Goal: Information Seeking & Learning: Learn about a topic

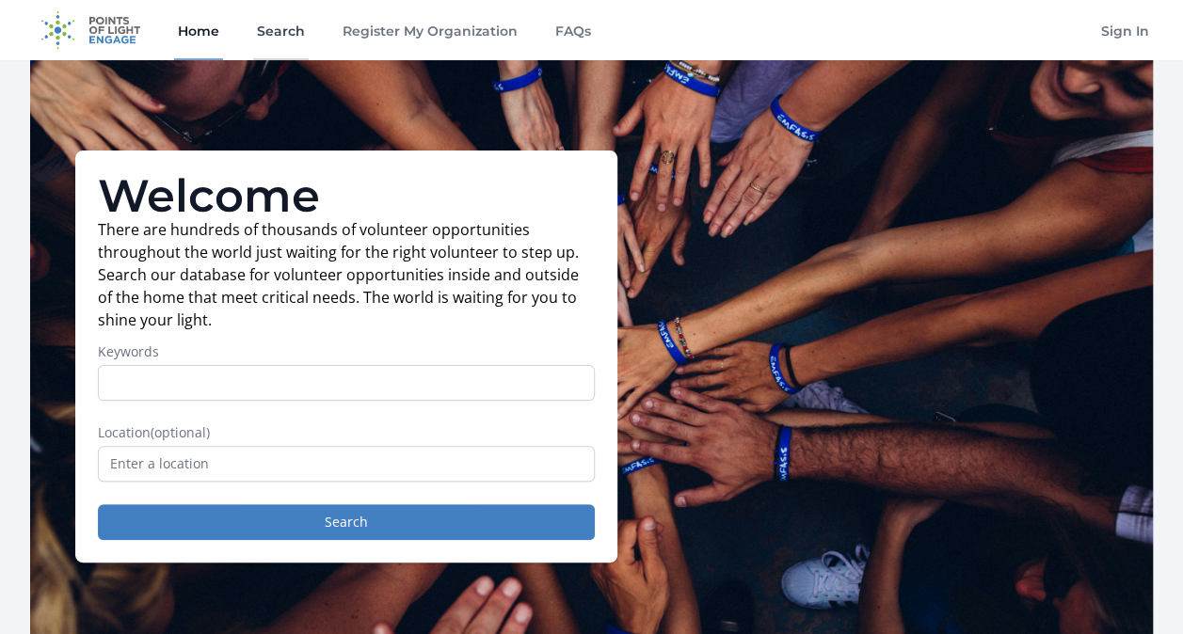
click at [265, 31] on link "Search" at bounding box center [281, 30] width 56 height 60
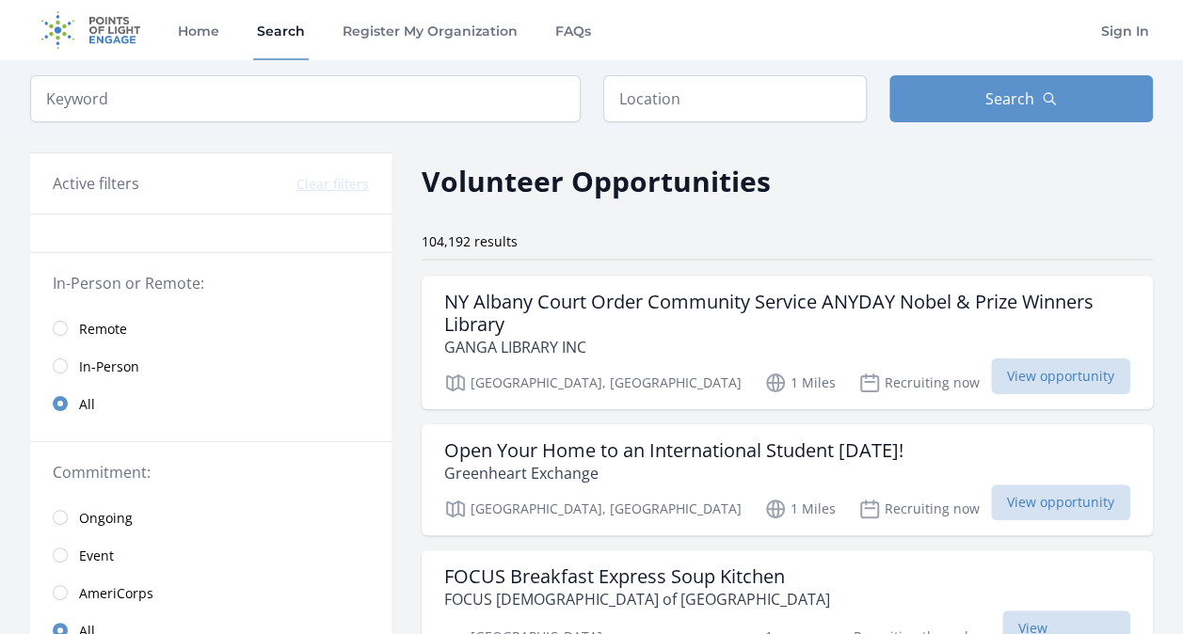
click at [717, 84] on input "text" at bounding box center [735, 98] width 264 height 47
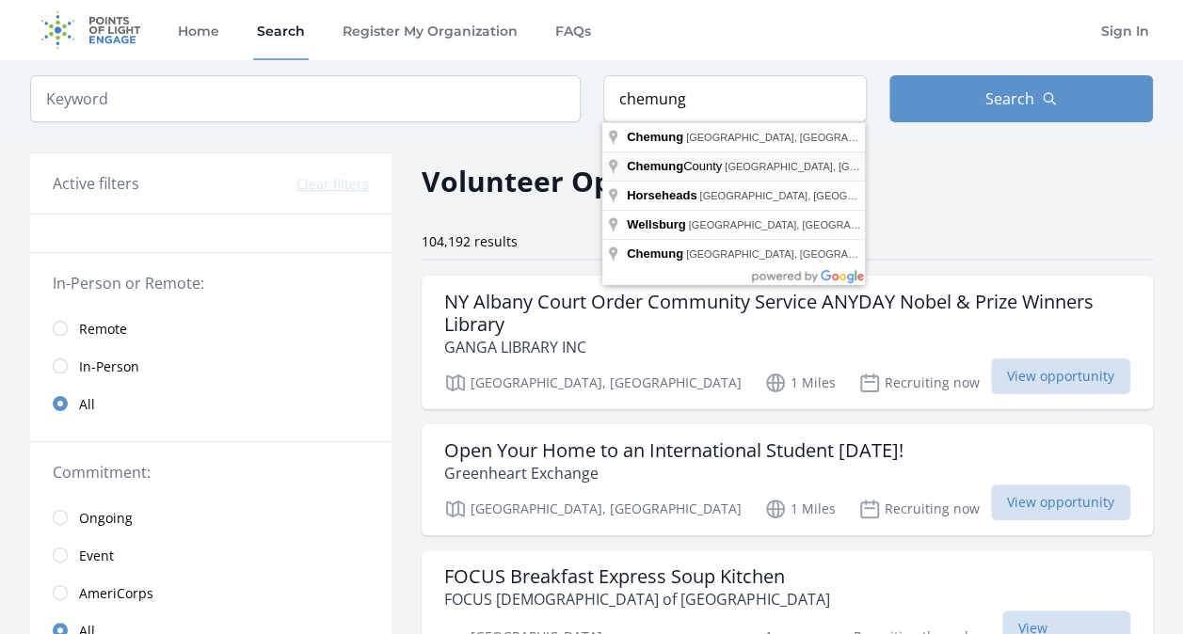
type input "Chemung County, NY, USA"
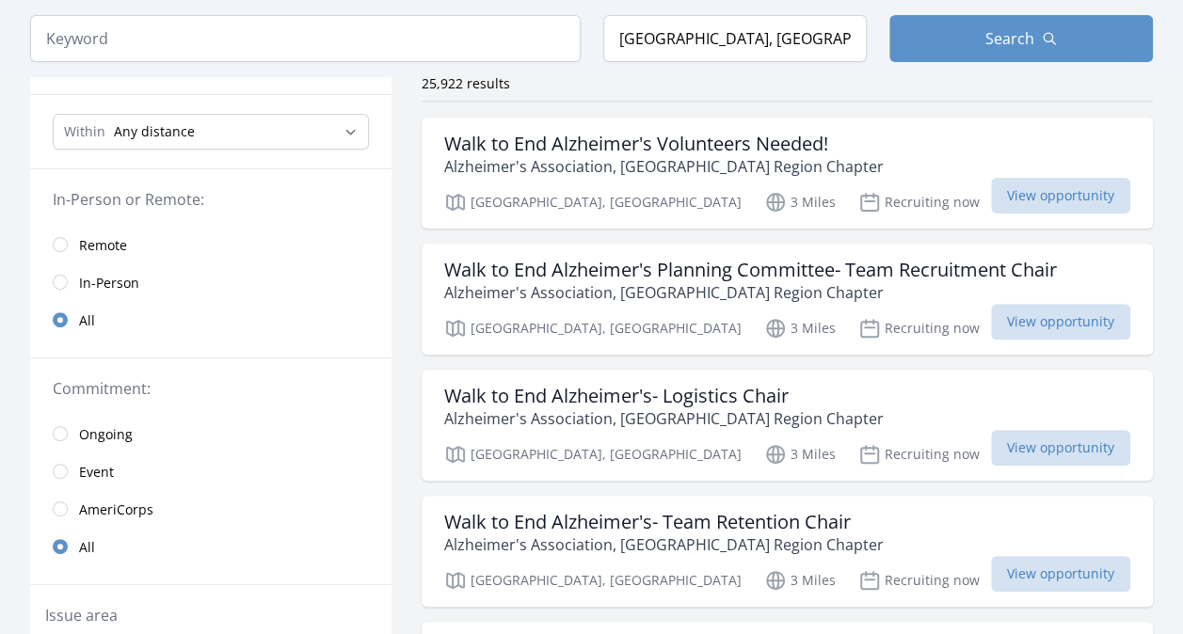
scroll to position [188, 0]
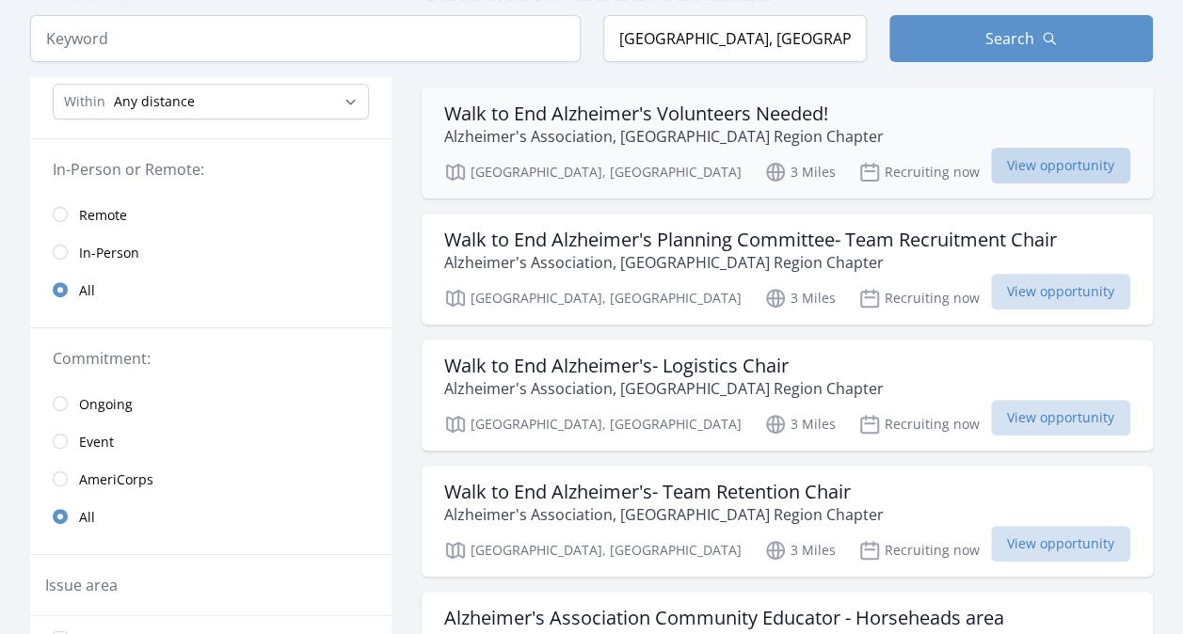
click at [991, 168] on span "View opportunity" at bounding box center [1060, 166] width 139 height 36
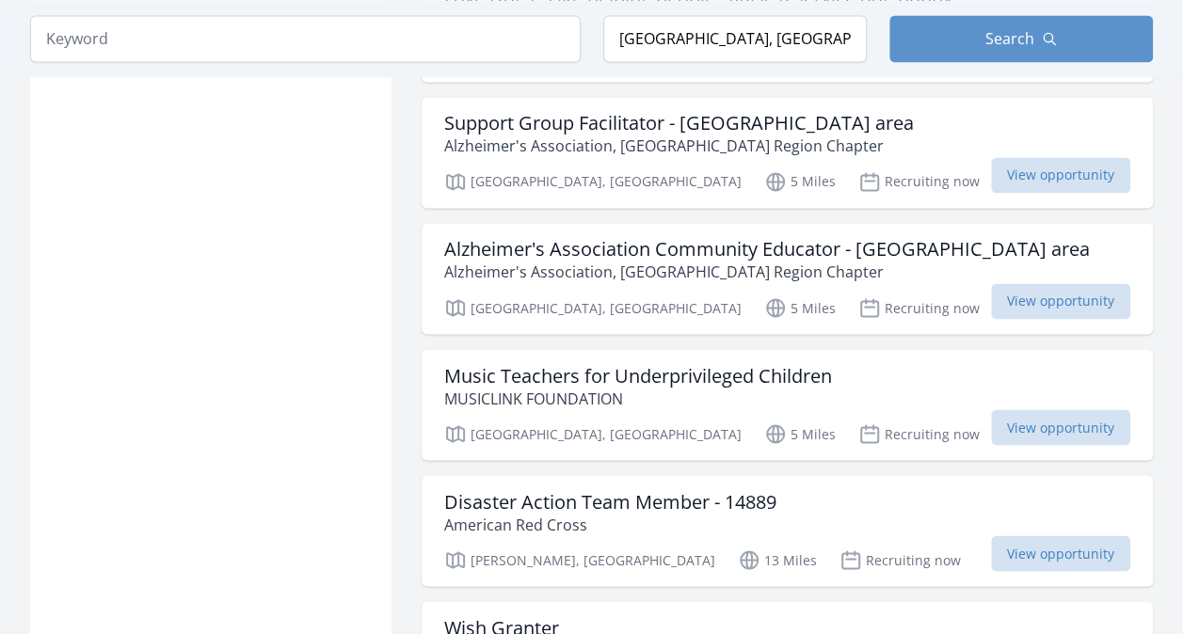
scroll to position [1468, 0]
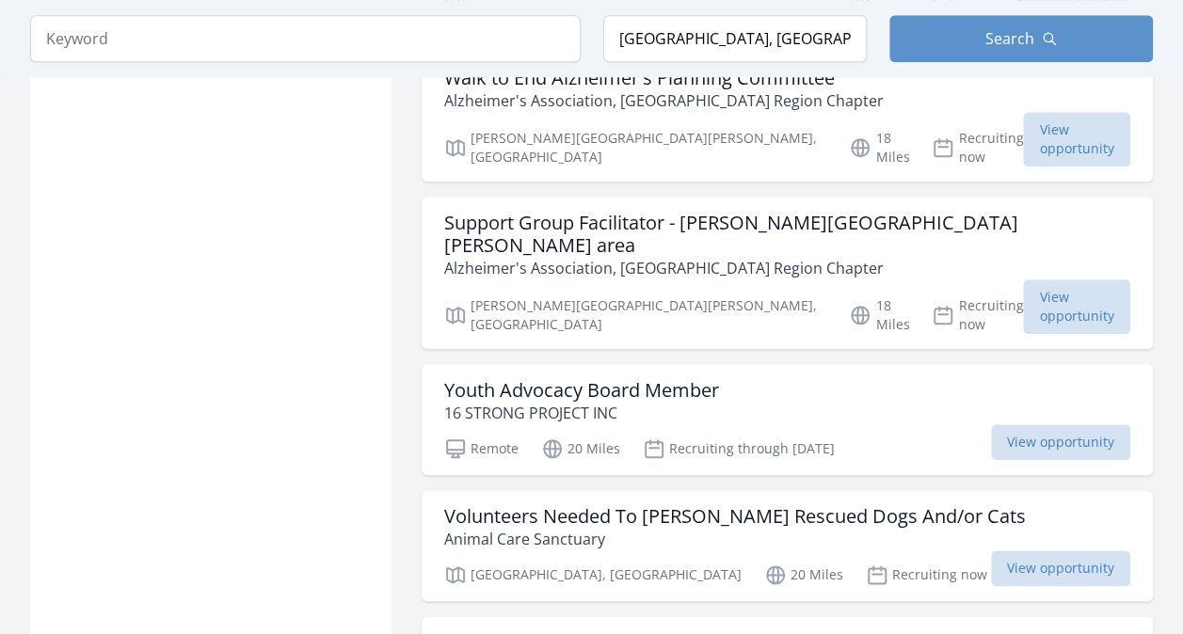
scroll to position [4442, 0]
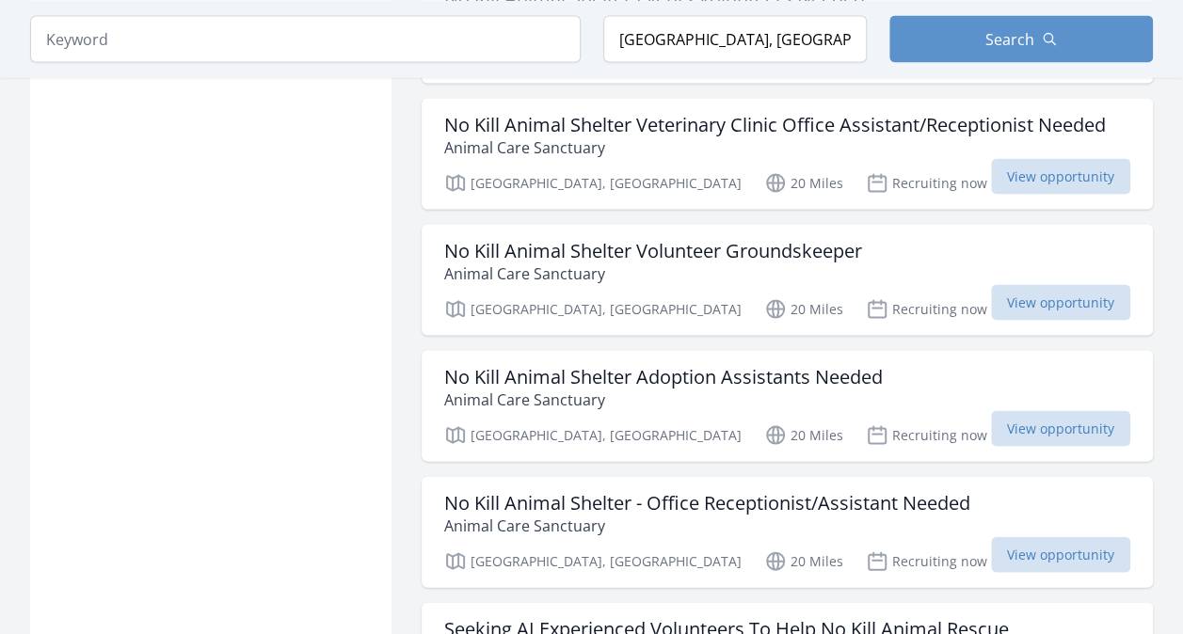
scroll to position [5346, 0]
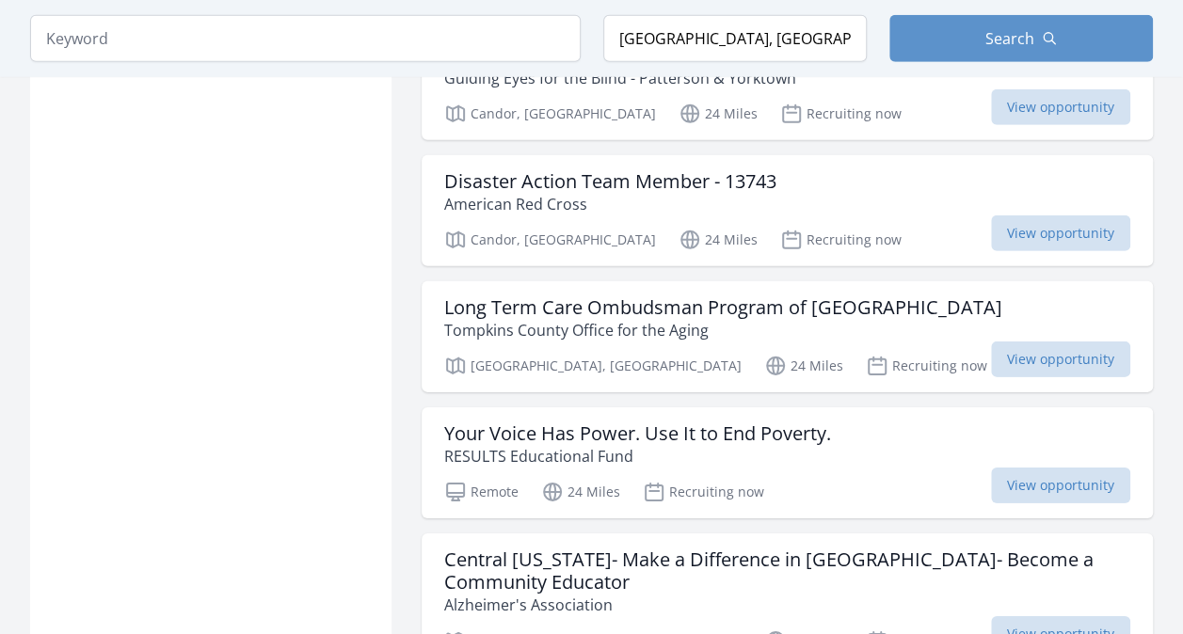
scroll to position [6362, 0]
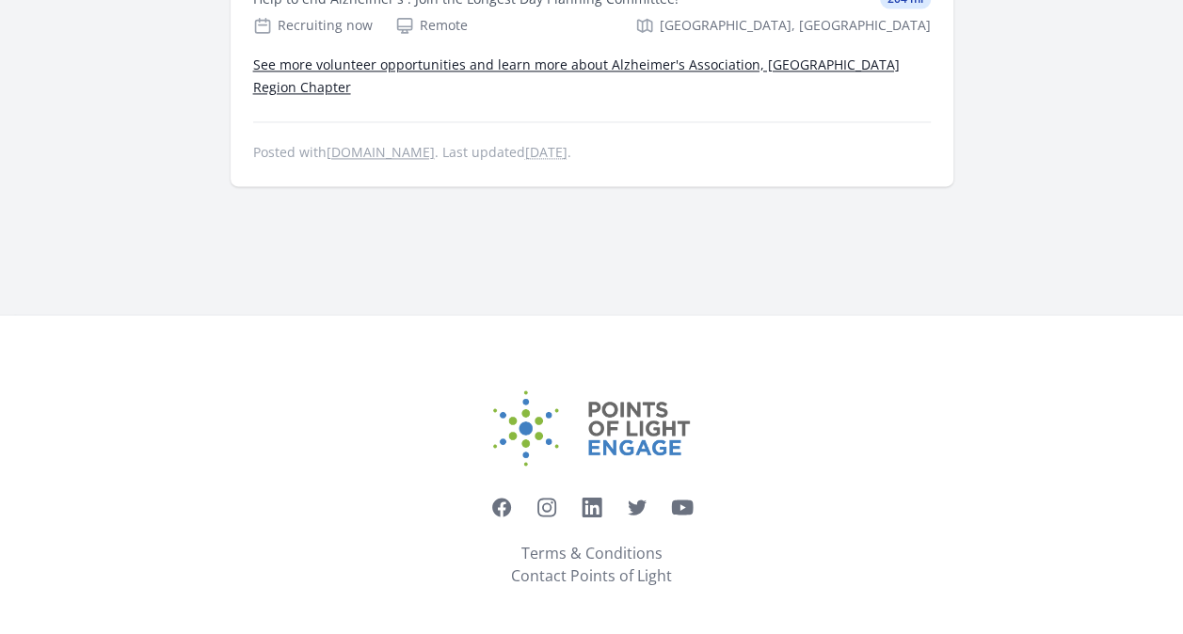
scroll to position [1351, 0]
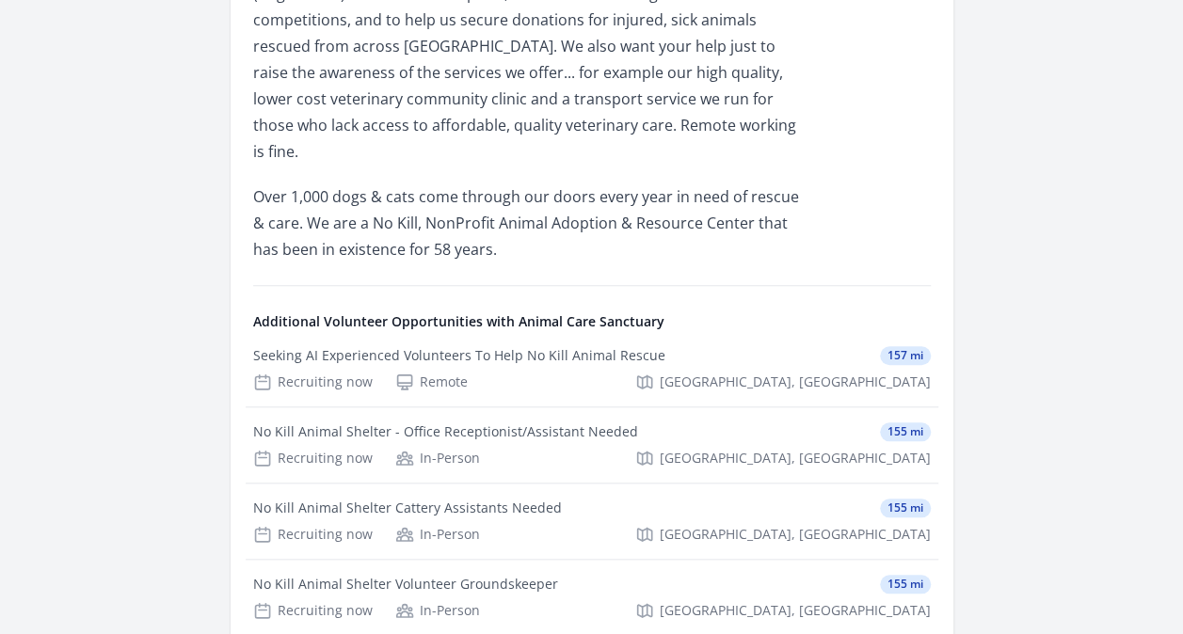
scroll to position [715, 0]
